Goal: Check status: Check status

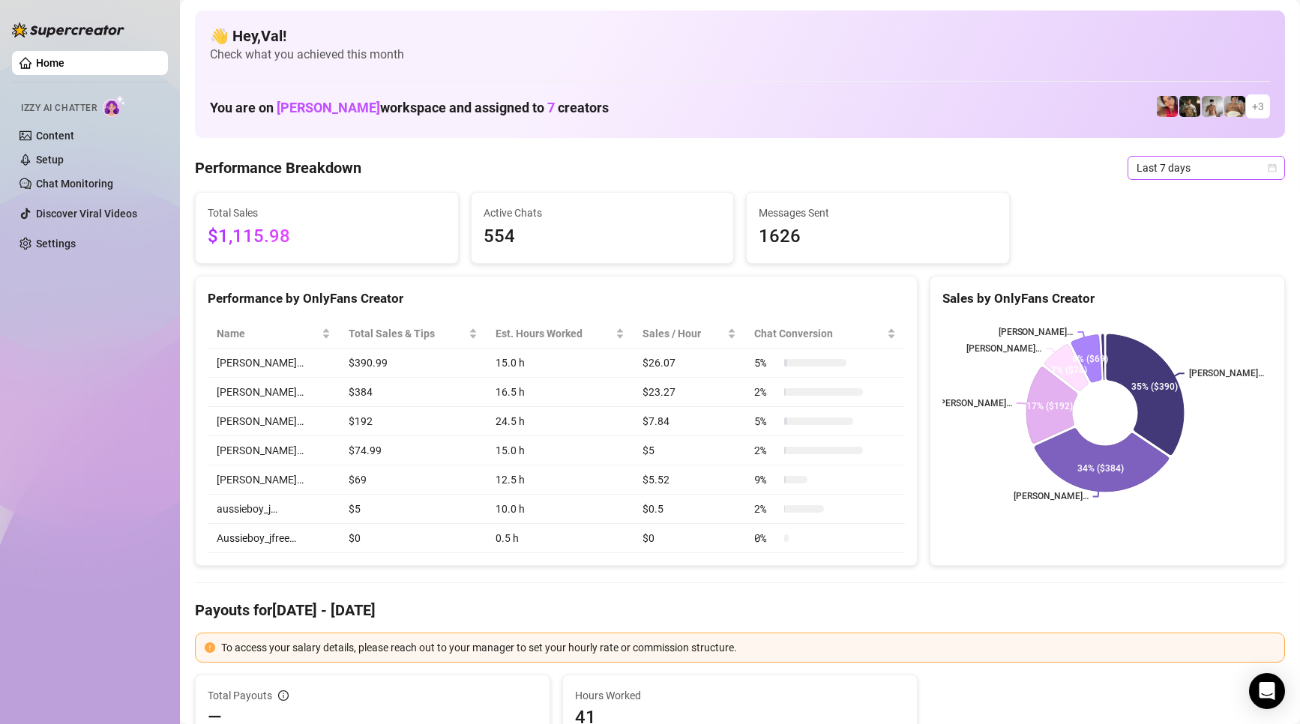
click at [1268, 169] on icon "calendar" at bounding box center [1272, 167] width 8 height 8
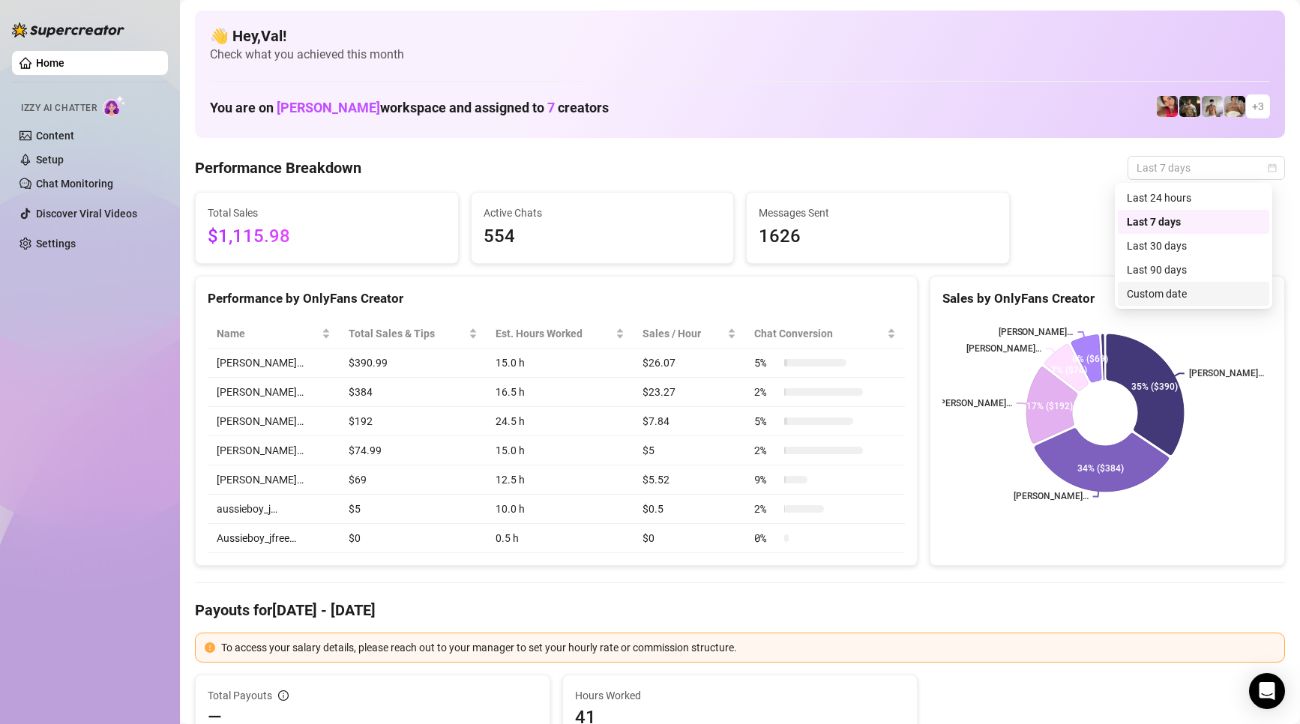
click at [1147, 295] on div "Custom date" at bounding box center [1193, 294] width 133 height 16
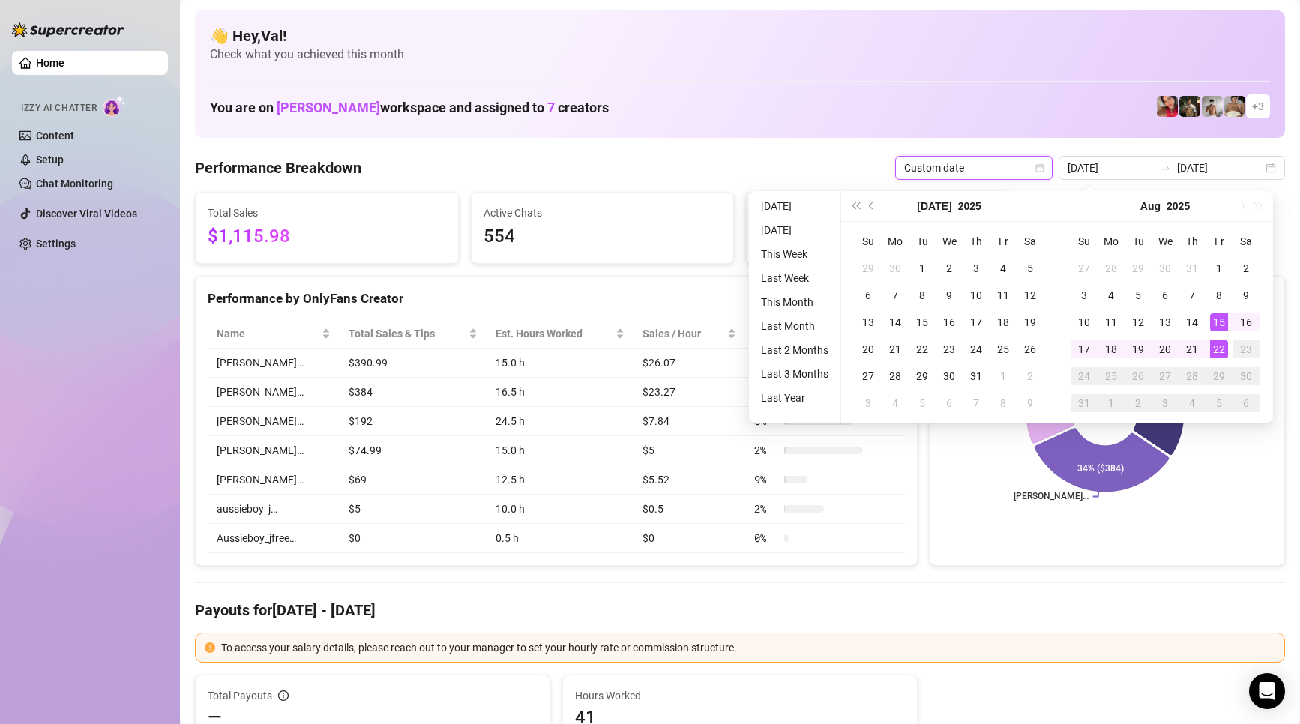
type input "[DATE]"
click at [1217, 347] on div "22" at bounding box center [1219, 349] width 18 height 18
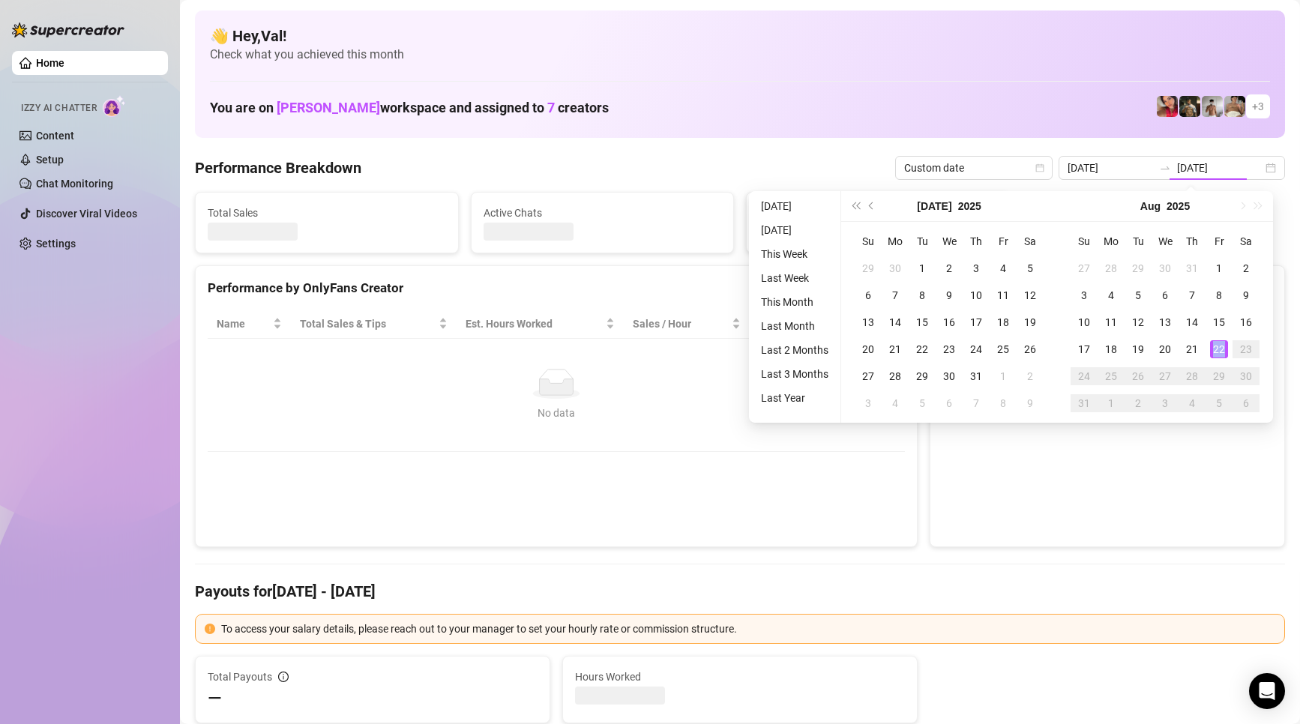
type input "[DATE]"
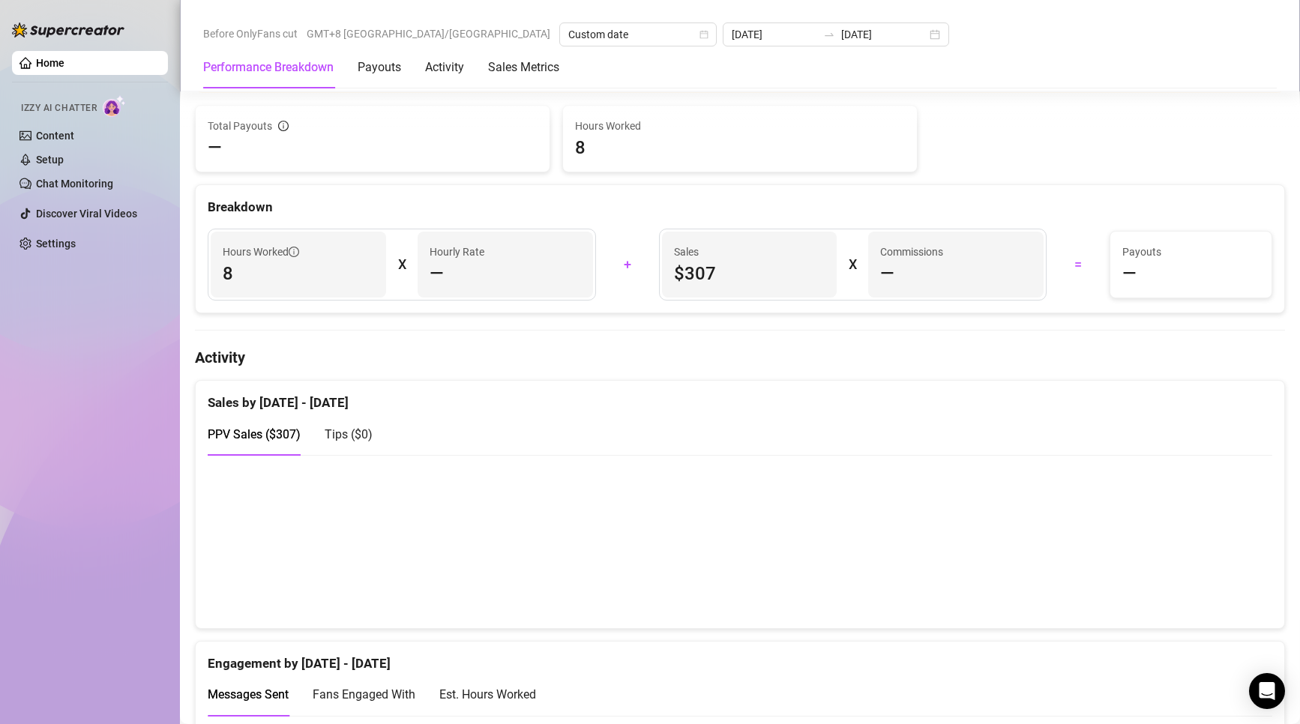
scroll to position [600, 0]
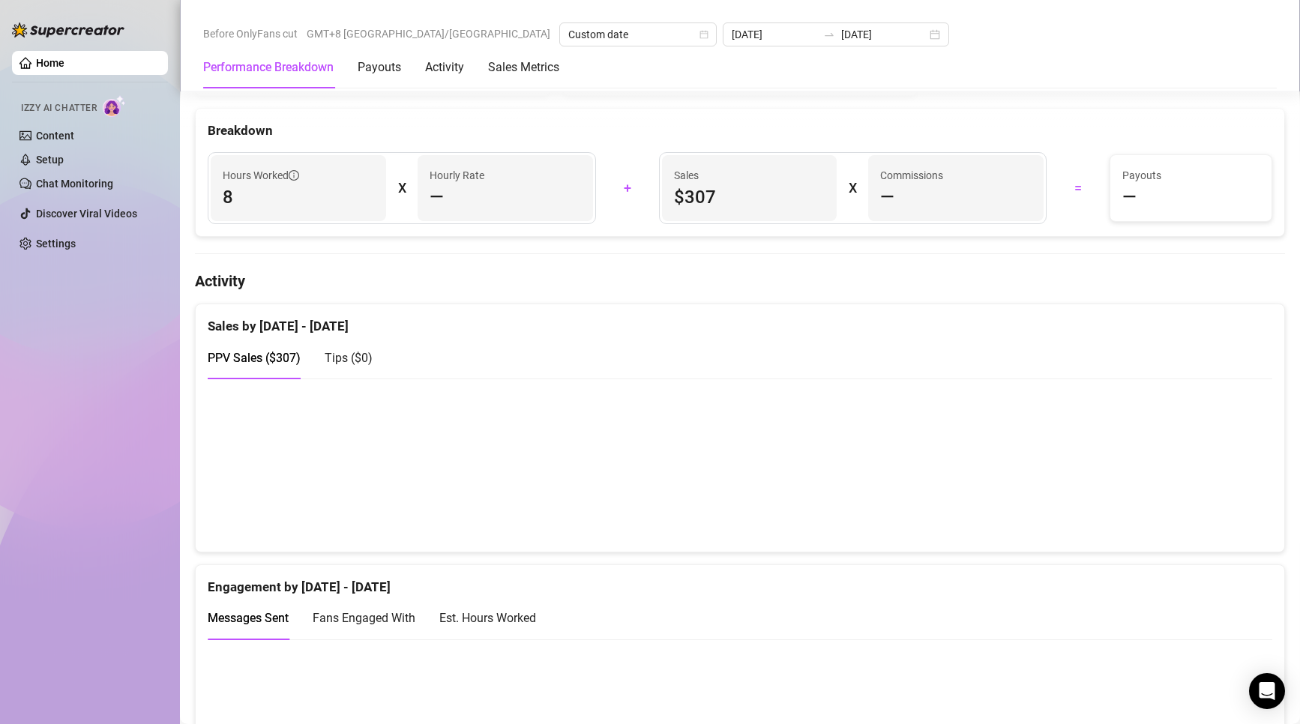
click at [292, 361] on span "PPV Sales ( $307 )" at bounding box center [254, 358] width 93 height 14
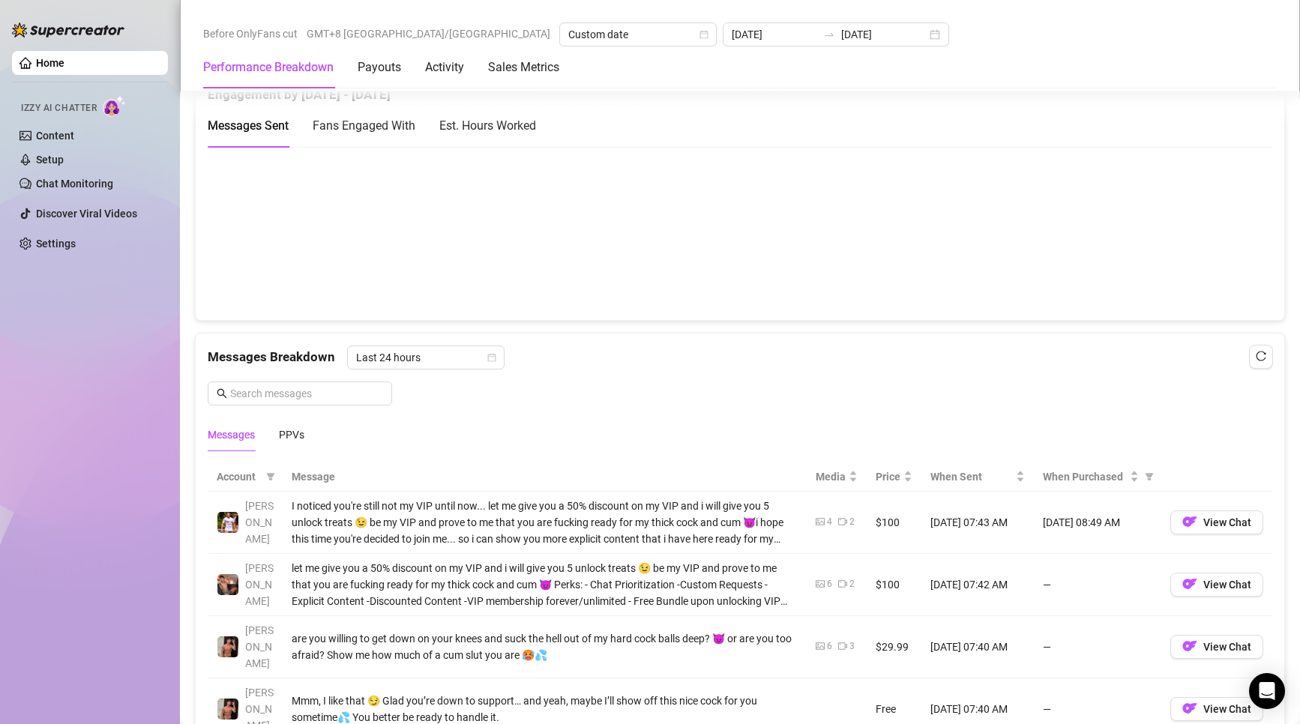
scroll to position [1124, 0]
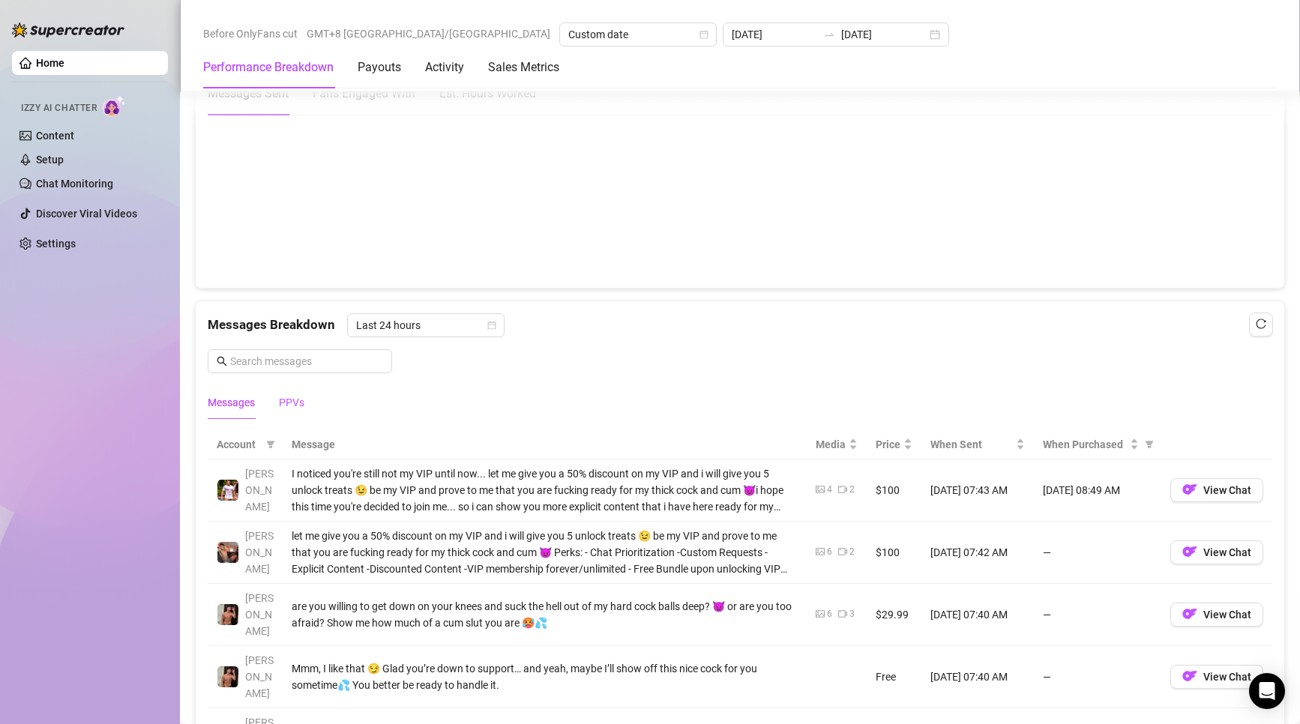
click at [296, 398] on div "PPVs" at bounding box center [291, 402] width 25 height 16
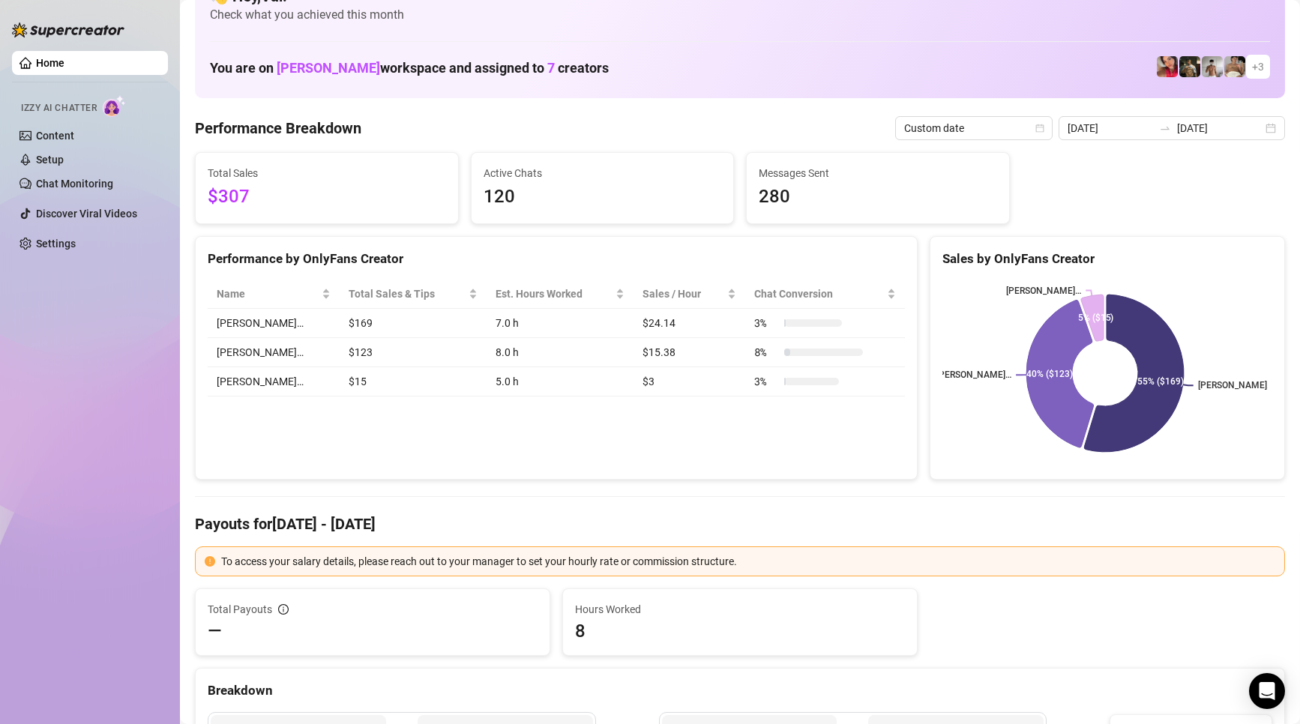
scroll to position [0, 0]
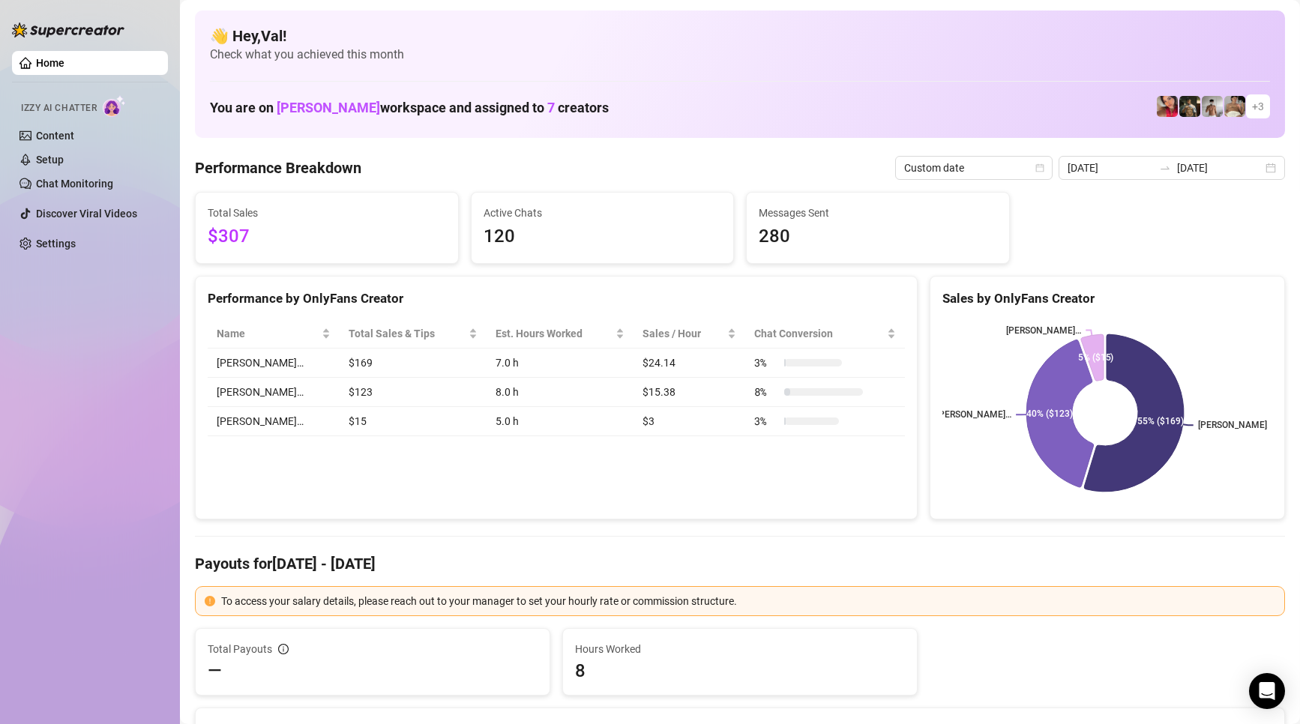
click at [1163, 651] on div "Total Payouts — Hours Worked 8" at bounding box center [740, 661] width 1102 height 67
